Goal: Task Accomplishment & Management: Manage account settings

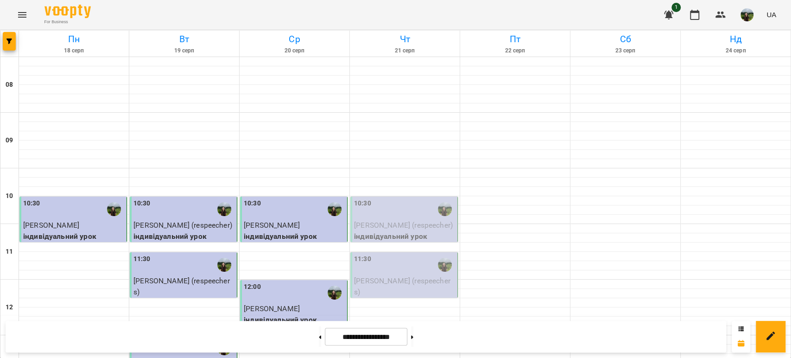
scroll to position [100, 0]
click at [392, 220] on p "[PERSON_NAME] (respeecher)" at bounding box center [405, 225] width 102 height 11
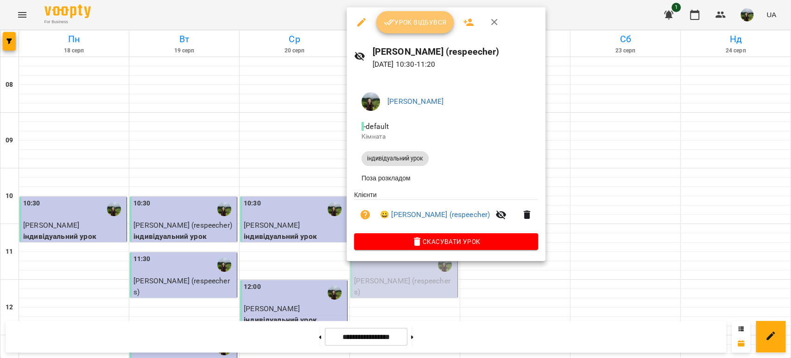
click at [403, 12] on button "Урок відбувся" at bounding box center [415, 22] width 78 height 22
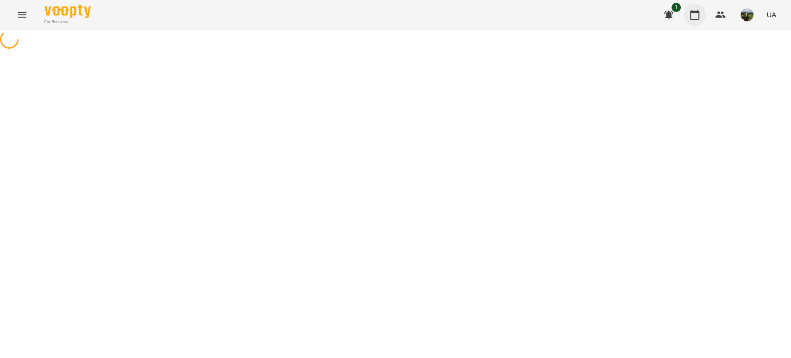
click at [697, 21] on button "button" at bounding box center [695, 15] width 22 height 22
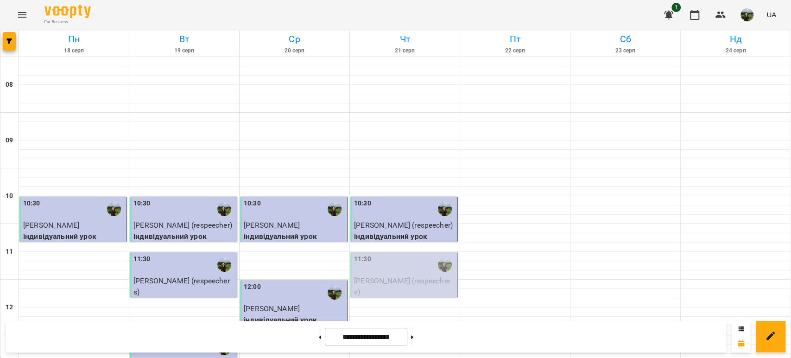
click at [363, 278] on span "[PERSON_NAME] (respeechers)" at bounding box center [402, 286] width 96 height 20
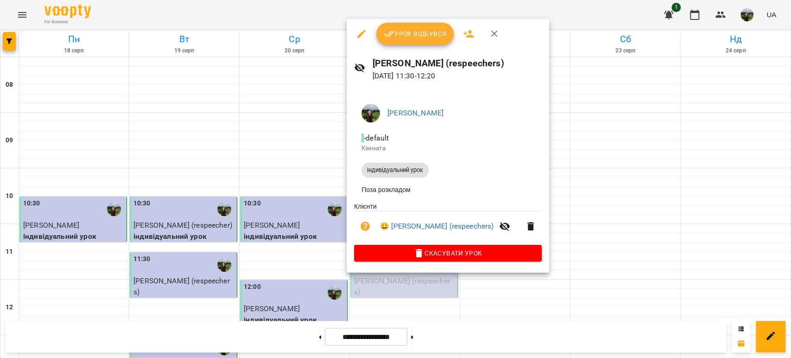
click at [392, 27] on button "Урок відбувся" at bounding box center [415, 34] width 78 height 22
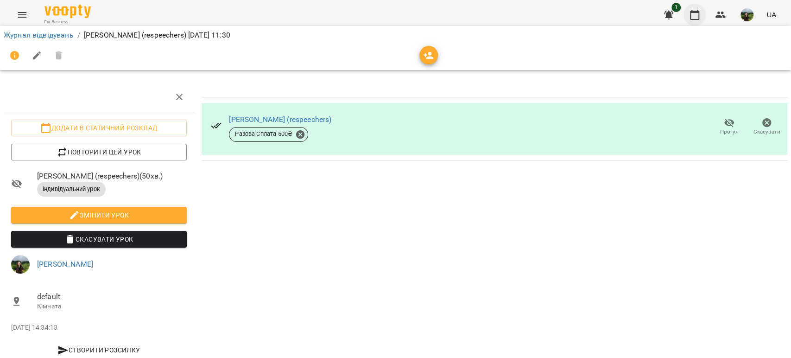
click at [700, 10] on icon "button" at bounding box center [694, 14] width 11 height 11
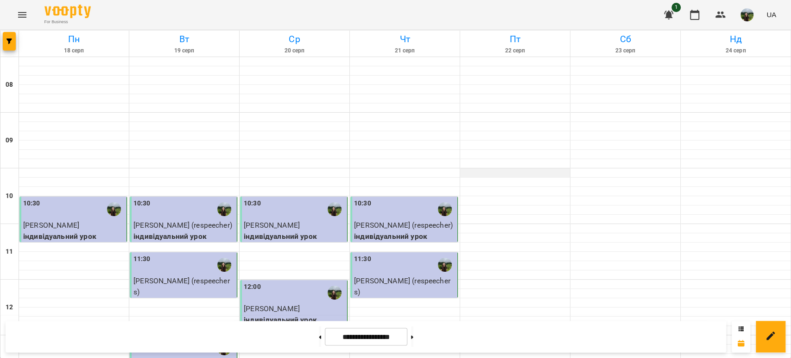
scroll to position [519, 0]
